Goal: Task Accomplishment & Management: Use online tool/utility

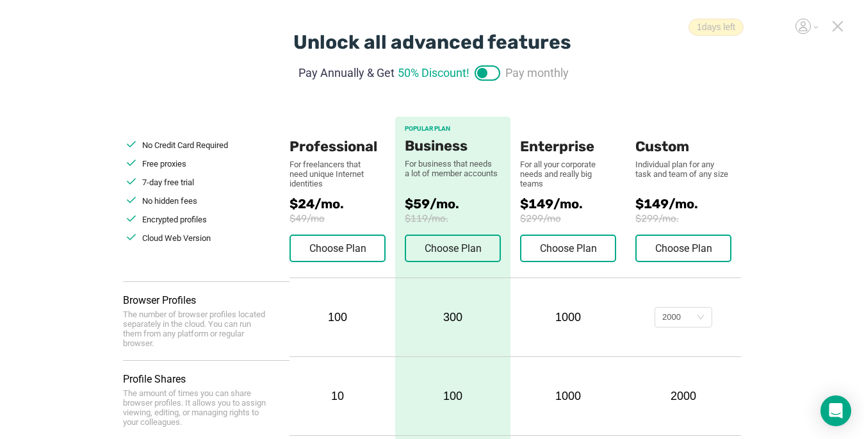
click at [645, 28] on icon at bounding box center [837, 26] width 9 height 9
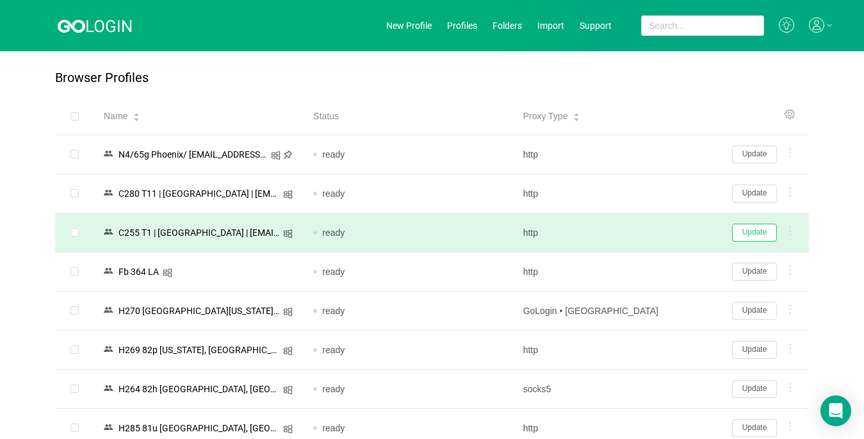
click at [645, 232] on button "Update" at bounding box center [754, 232] width 45 height 18
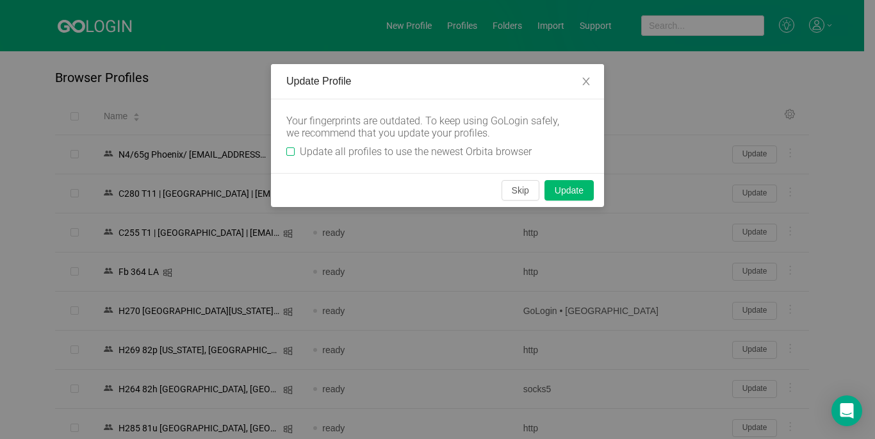
click at [295, 148] on span "Update all profiles to use the newest Orbita browser" at bounding box center [416, 151] width 242 height 12
click at [295, 148] on input "Update all profiles to use the newest Orbita browser" at bounding box center [290, 151] width 8 height 8
checkbox input "true"
click at [519, 189] on button "Skip" at bounding box center [520, 190] width 38 height 20
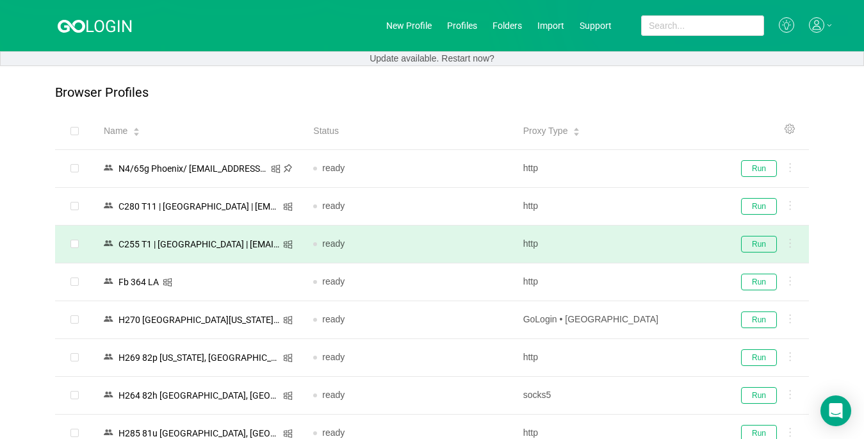
click at [645, 230] on td "Run" at bounding box center [765, 244] width 86 height 38
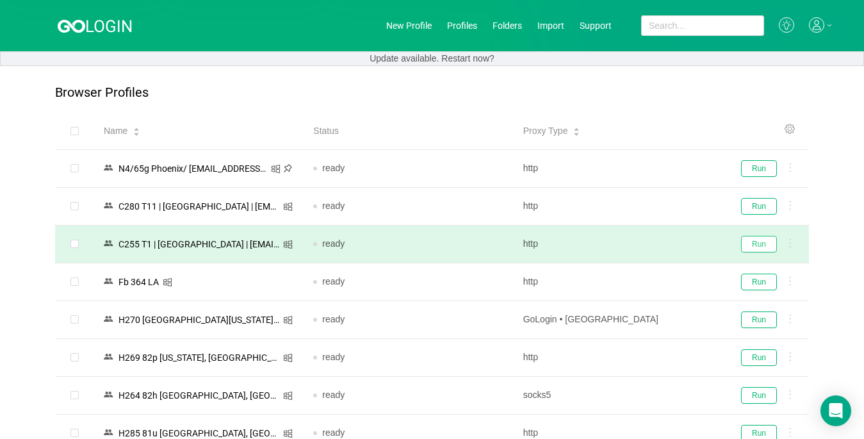
click at [645, 240] on button "Run" at bounding box center [759, 244] width 36 height 17
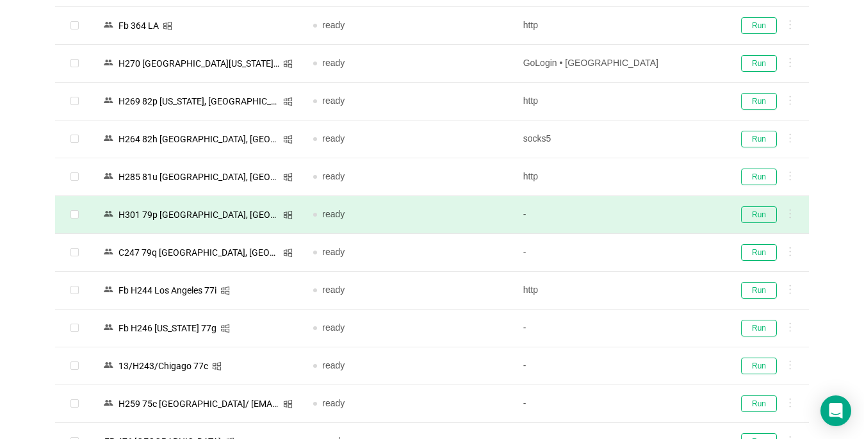
scroll to position [384, 0]
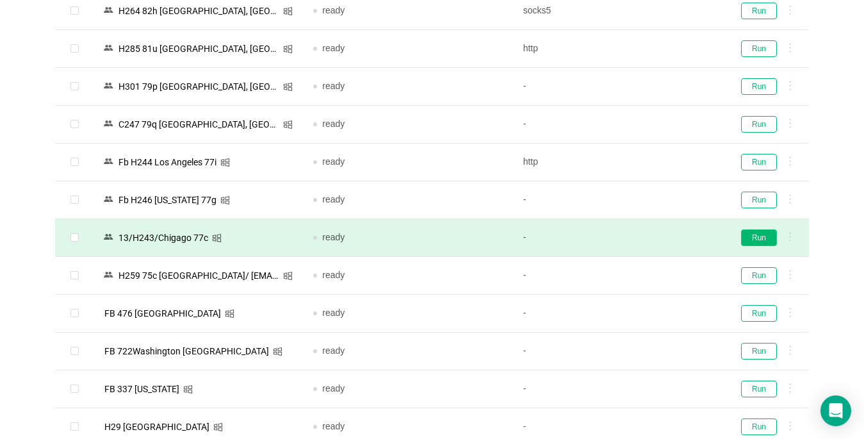
click at [645, 232] on button "Run" at bounding box center [759, 237] width 36 height 17
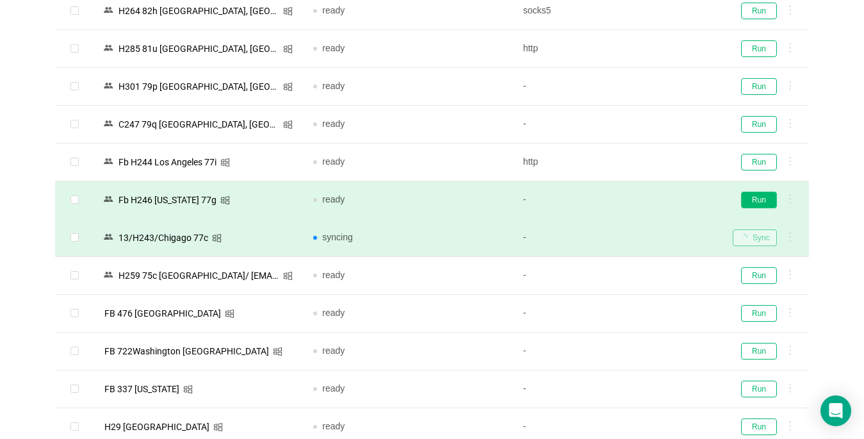
click at [645, 202] on button "Run" at bounding box center [759, 199] width 36 height 17
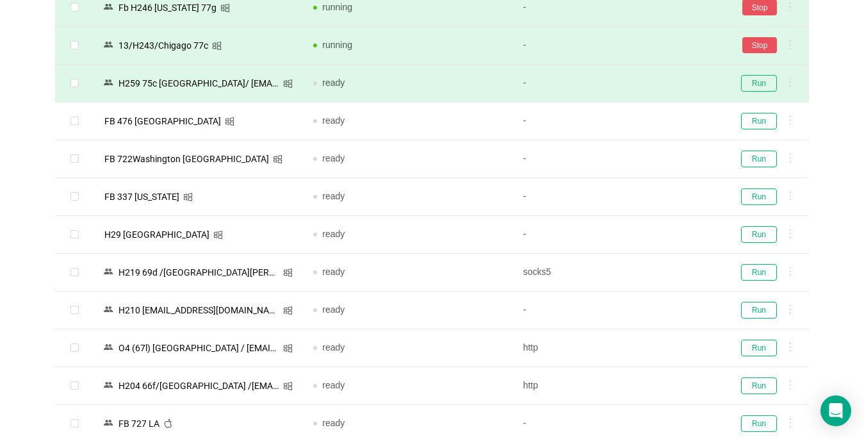
scroll to position [640, 0]
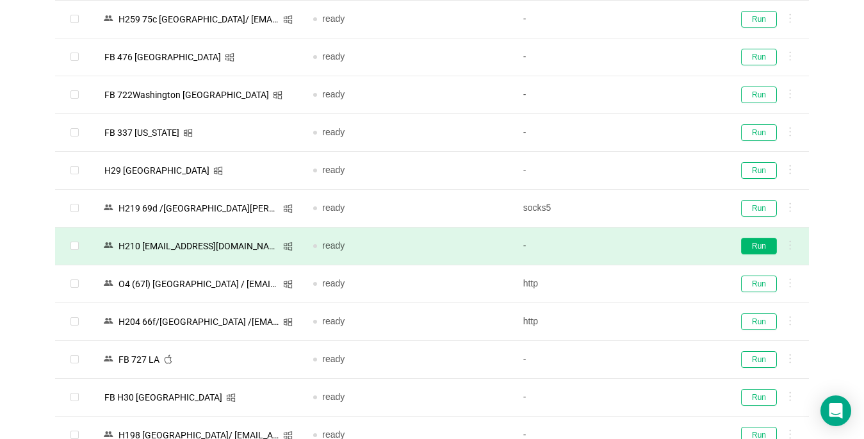
click at [645, 241] on button "Run" at bounding box center [759, 246] width 36 height 17
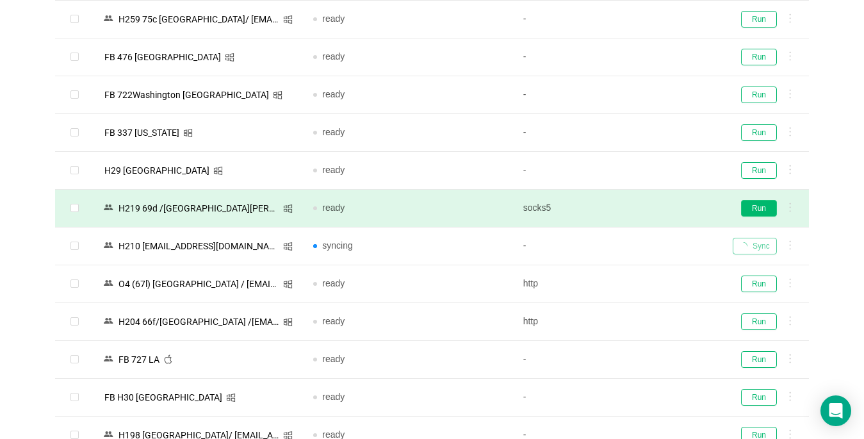
click at [645, 214] on button "Run" at bounding box center [759, 208] width 36 height 17
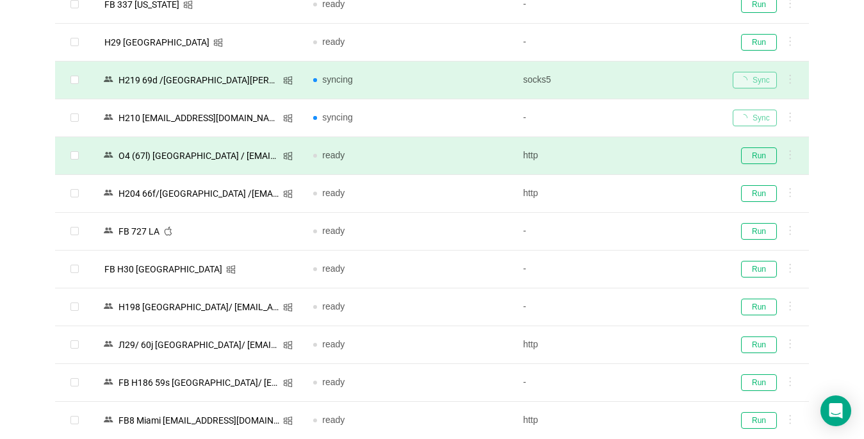
scroll to position [832, 0]
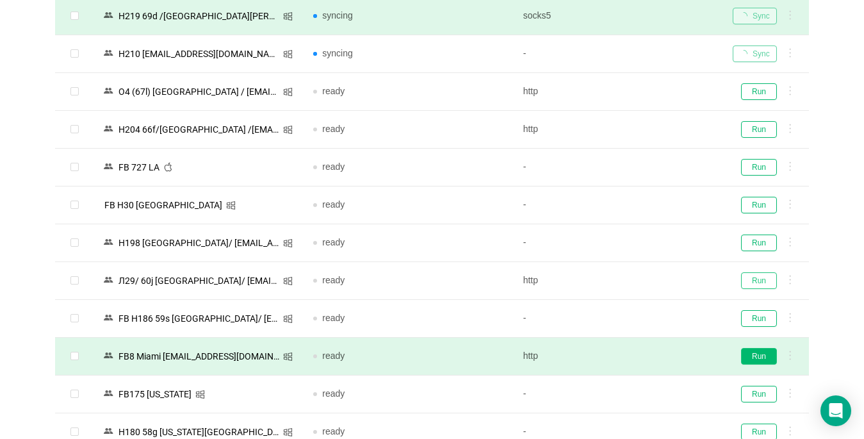
click at [645, 281] on button "Run" at bounding box center [759, 280] width 36 height 17
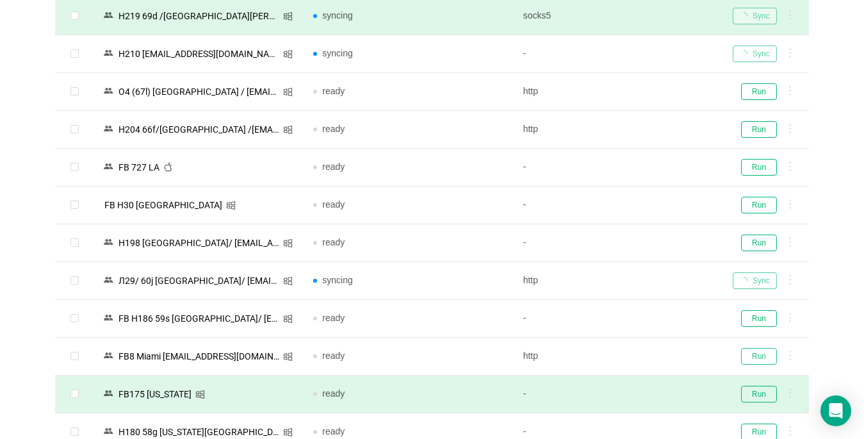
click at [645, 357] on button "Run" at bounding box center [759, 356] width 36 height 17
click at [645, 396] on button "Run" at bounding box center [759, 393] width 36 height 17
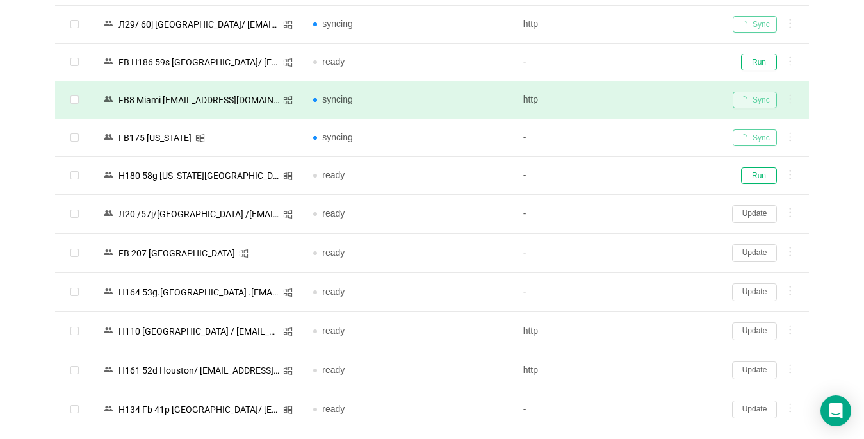
scroll to position [1216, 0]
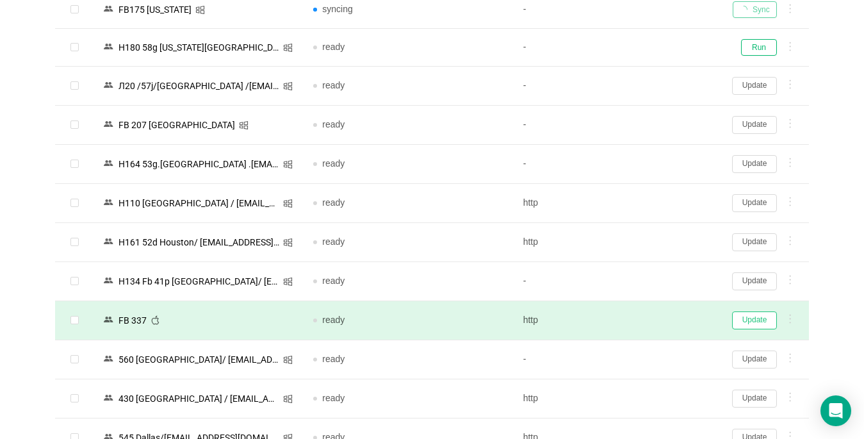
click at [645, 316] on button "Update" at bounding box center [754, 320] width 45 height 18
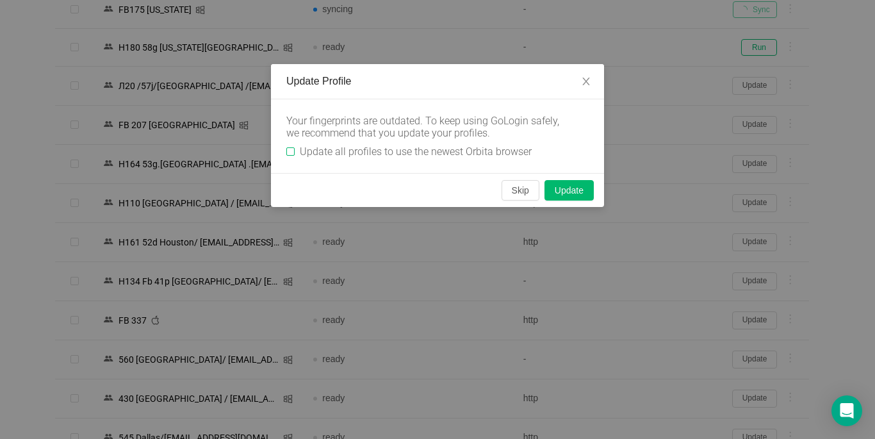
click at [292, 151] on input "Update all profiles to use the newest Orbita browser" at bounding box center [290, 151] width 8 height 8
checkbox input "true"
click at [519, 190] on button "Skip" at bounding box center [520, 190] width 38 height 20
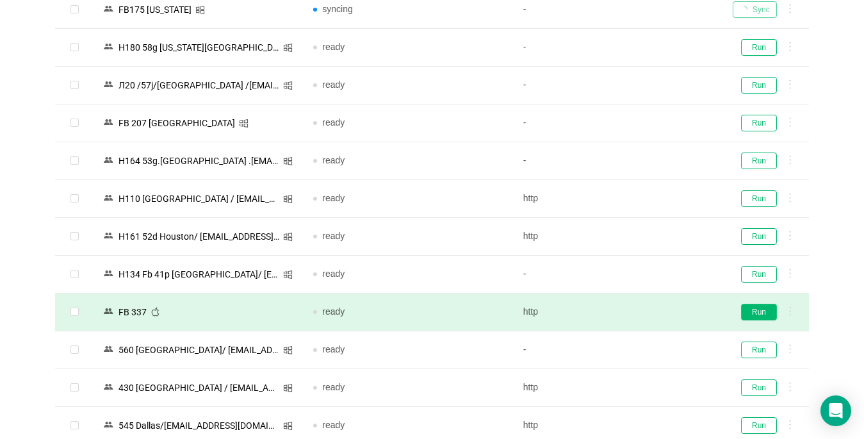
click at [645, 311] on button "Run" at bounding box center [759, 311] width 36 height 17
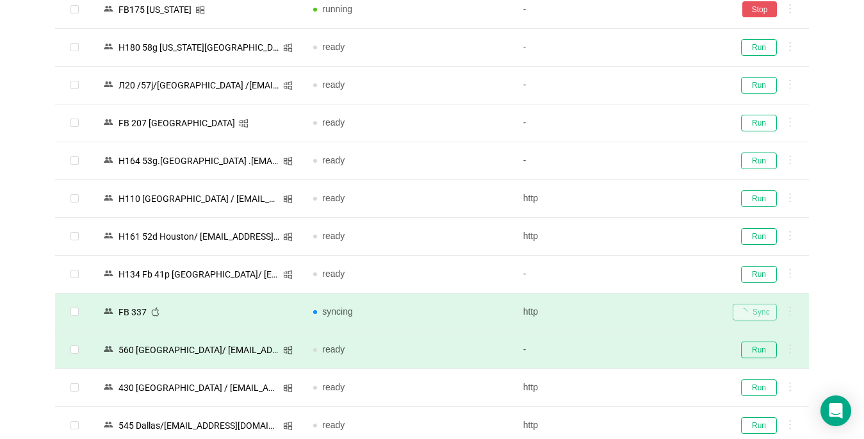
scroll to position [1473, 0]
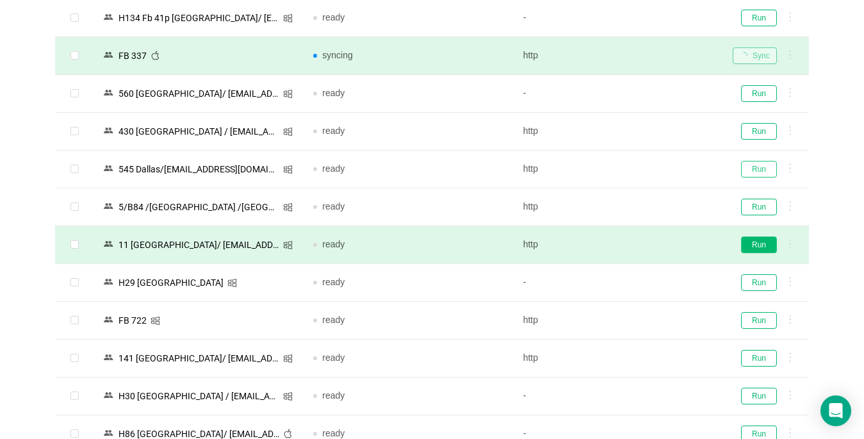
drag, startPoint x: 753, startPoint y: 169, endPoint x: 747, endPoint y: 243, distance: 74.5
click at [645, 168] on button "Run" at bounding box center [759, 169] width 36 height 17
click at [645, 244] on button "Run" at bounding box center [759, 244] width 36 height 17
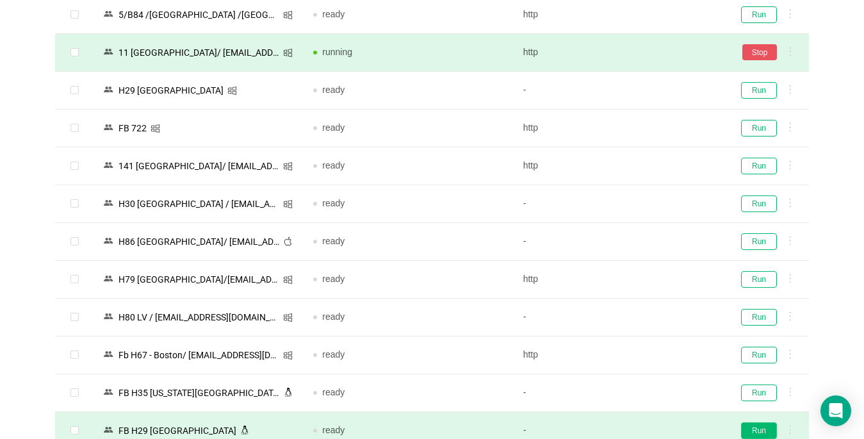
scroll to position [1729, 0]
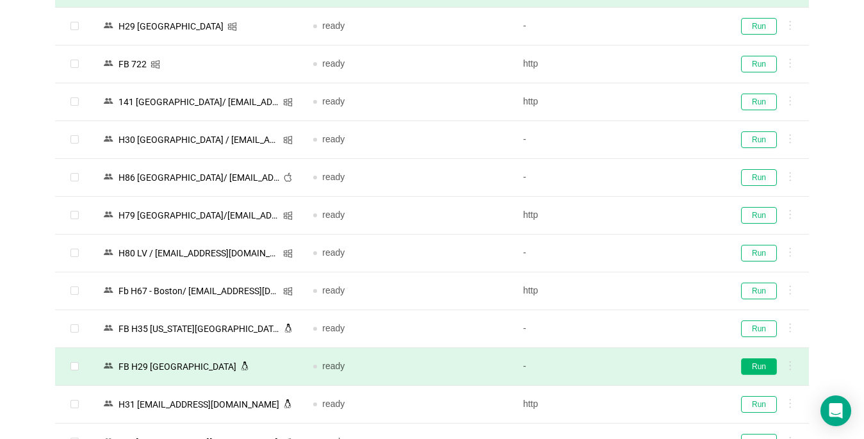
click at [645, 368] on button "Run" at bounding box center [759, 366] width 36 height 17
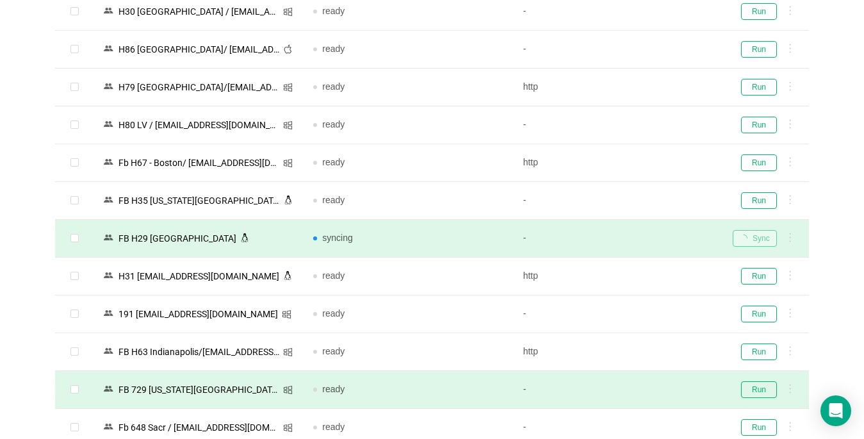
scroll to position [1921, 0]
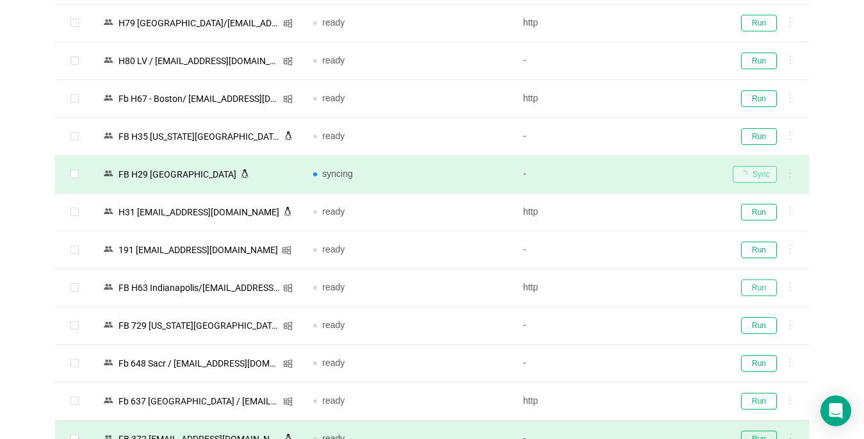
click at [645, 287] on button "Run" at bounding box center [759, 287] width 36 height 17
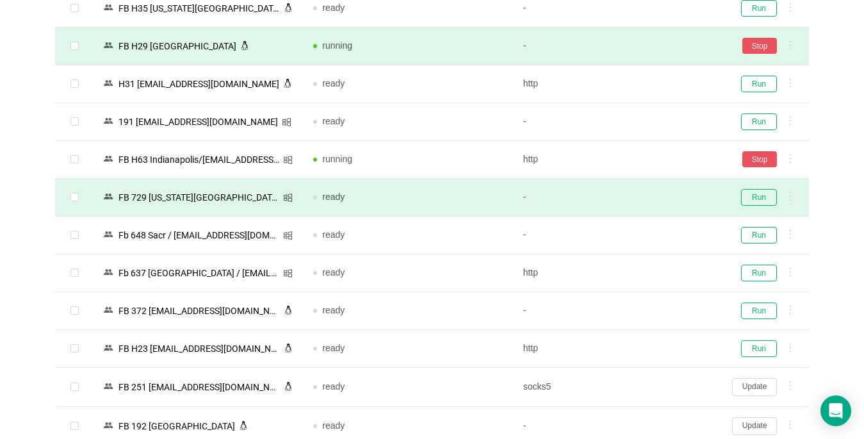
scroll to position [2113, 0]
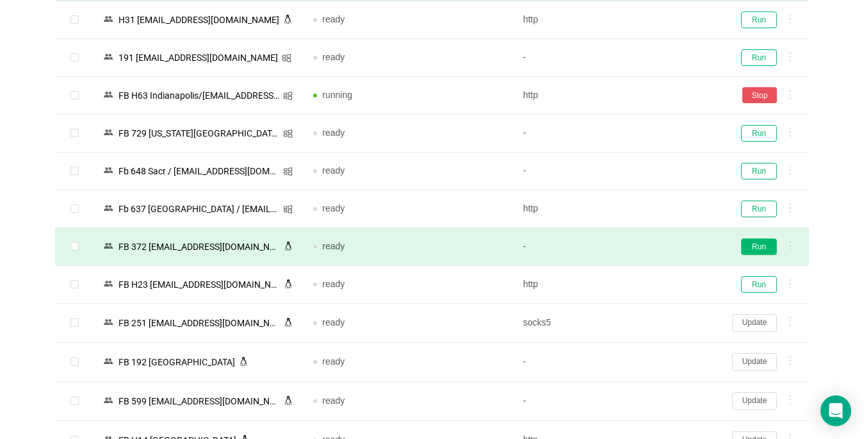
click at [645, 246] on button "Run" at bounding box center [759, 246] width 36 height 17
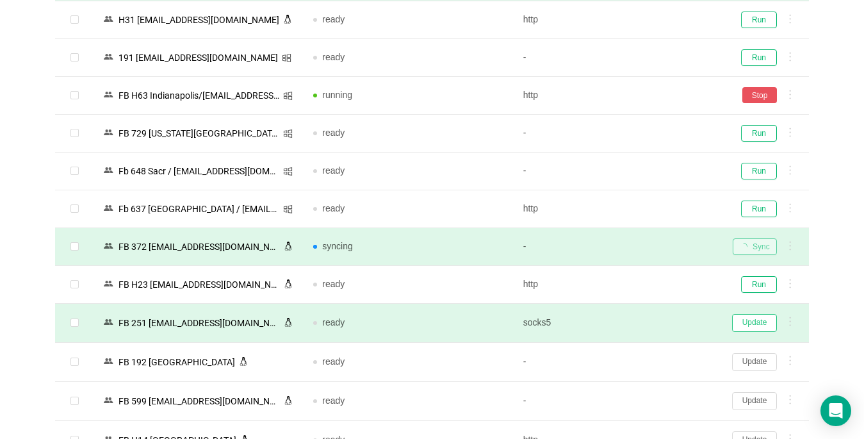
click at [645, 321] on button "Update" at bounding box center [754, 323] width 45 height 18
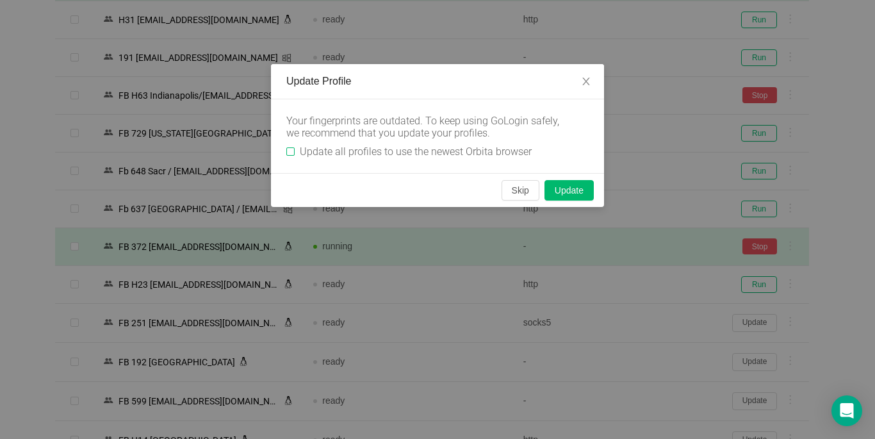
click at [291, 152] on input "Update all profiles to use the newest Orbita browser" at bounding box center [290, 151] width 8 height 8
checkbox input "true"
click at [524, 190] on button "Skip" at bounding box center [520, 190] width 38 height 20
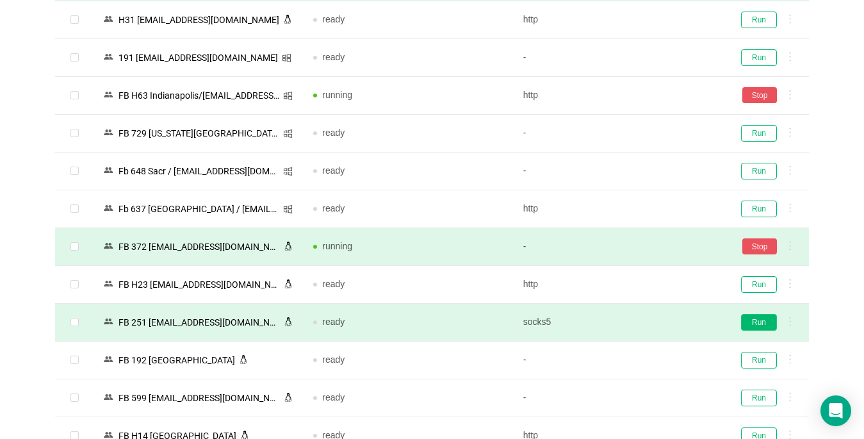
click at [645, 321] on button "Run" at bounding box center [759, 322] width 36 height 17
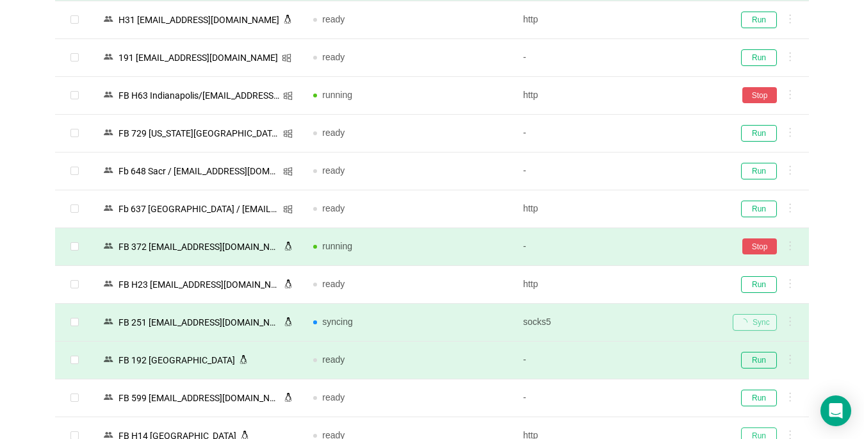
click at [645, 428] on button "Run" at bounding box center [759, 435] width 36 height 17
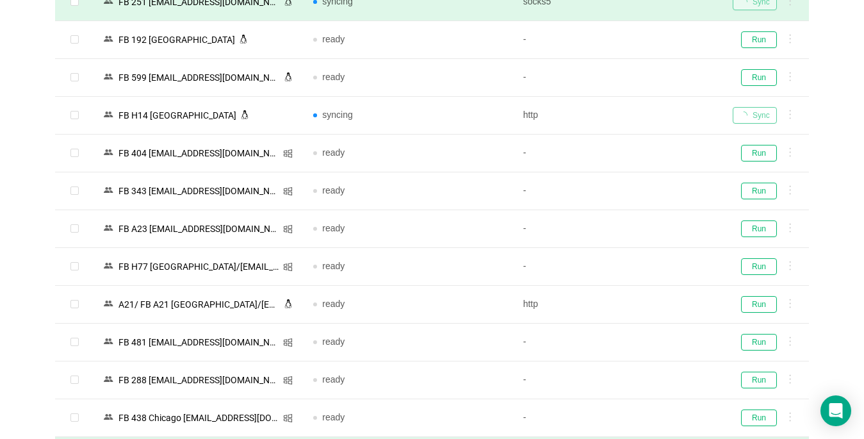
scroll to position [2497, 0]
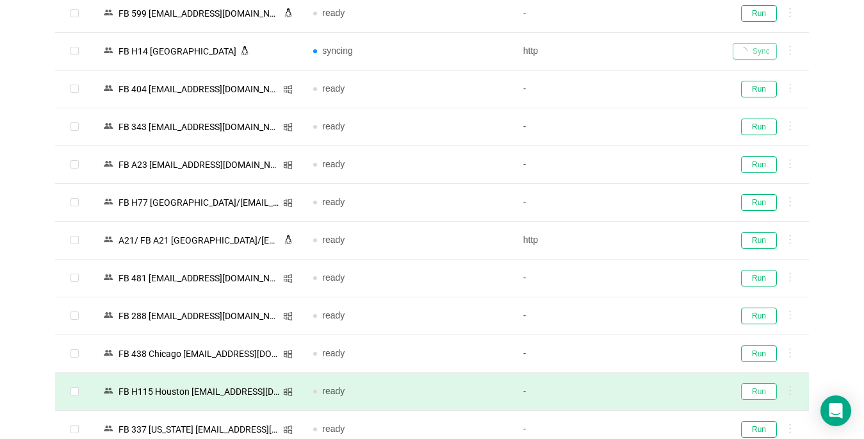
click at [645, 391] on button "Run" at bounding box center [759, 391] width 36 height 17
